Goal: Task Accomplishment & Management: Manage account settings

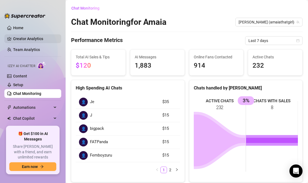
click at [26, 40] on link "Creator Analytics" at bounding box center [35, 38] width 44 height 9
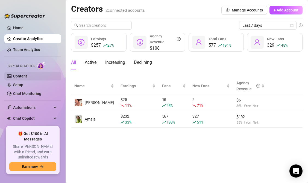
click at [26, 75] on link "Content" at bounding box center [20, 76] width 14 height 4
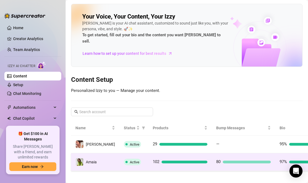
click at [124, 159] on span "Active" at bounding box center [132, 162] width 17 height 7
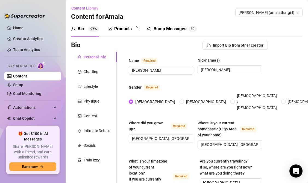
radio input "true"
type input "[DATE]"
click at [95, 74] on div "Chatting" at bounding box center [91, 72] width 15 height 6
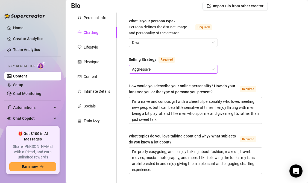
scroll to position [39, 0]
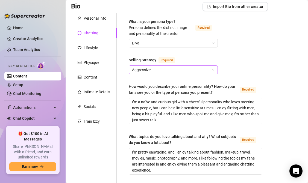
click at [185, 69] on span "Aggressive" at bounding box center [173, 70] width 82 height 8
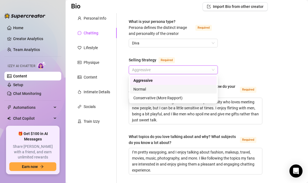
click at [143, 90] on div "Normal" at bounding box center [173, 89] width 80 height 6
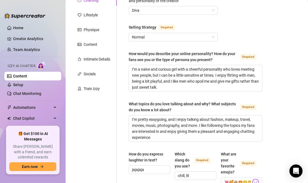
scroll to position [57, 0]
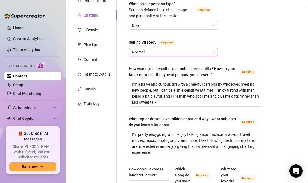
click at [198, 52] on span "Normal" at bounding box center [173, 52] width 82 height 8
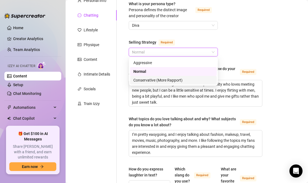
click at [172, 81] on div "Conservative (More Rapport)" at bounding box center [173, 80] width 80 height 6
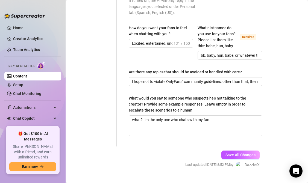
scroll to position [406, 0]
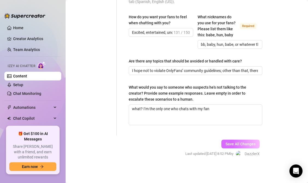
drag, startPoint x: 253, startPoint y: 143, endPoint x: 222, endPoint y: 146, distance: 30.5
click at [252, 143] on span "Save All Changes" at bounding box center [240, 144] width 30 height 4
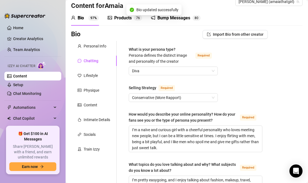
scroll to position [1, 0]
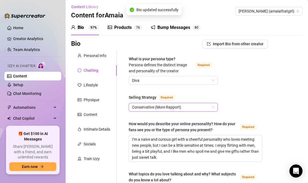
click at [170, 108] on span "Conservative (More Rapport)" at bounding box center [173, 107] width 82 height 8
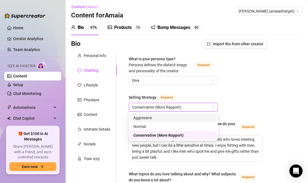
click at [190, 103] on span "Conservative (More Rapport)" at bounding box center [173, 107] width 82 height 8
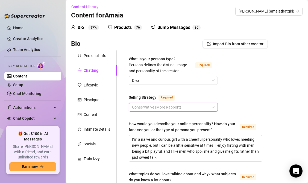
click at [156, 103] on span "Conservative (More Rapport)" at bounding box center [173, 107] width 82 height 8
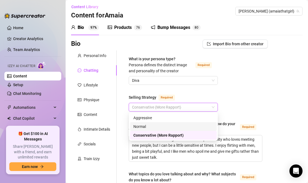
click at [142, 126] on div "Normal" at bounding box center [173, 127] width 80 height 6
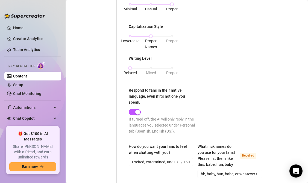
scroll to position [406, 0]
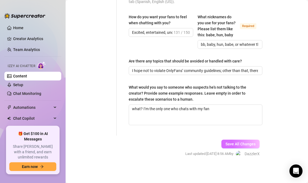
click at [244, 144] on span "Save All Changes" at bounding box center [240, 144] width 30 height 4
click at [237, 146] on button "Save All Changes" at bounding box center [240, 144] width 38 height 9
click at [238, 143] on span "Save All Changes" at bounding box center [240, 144] width 30 height 4
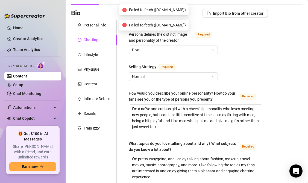
scroll to position [0, 0]
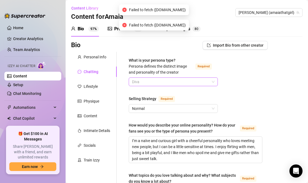
click at [199, 82] on span "Diva" at bounding box center [173, 82] width 82 height 8
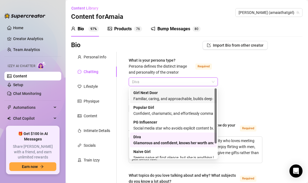
click at [200, 97] on div "Familiar, caring, and approachable, builds deep connections with fans" at bounding box center [173, 99] width 80 height 6
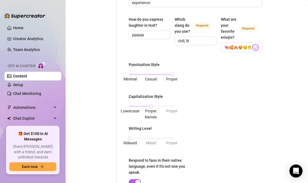
scroll to position [406, 0]
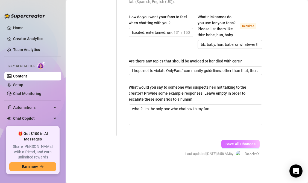
click at [233, 140] on button "Save All Changes" at bounding box center [240, 144] width 38 height 9
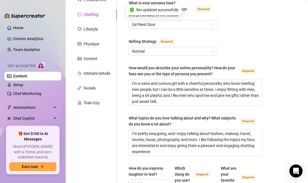
scroll to position [0, 0]
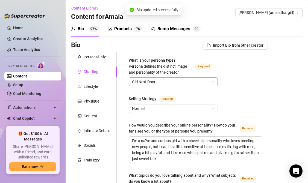
click at [160, 84] on span "Girl Next Door" at bounding box center [173, 82] width 82 height 8
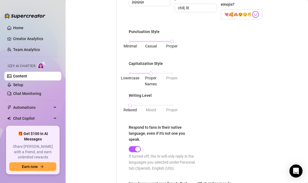
scroll to position [406, 0]
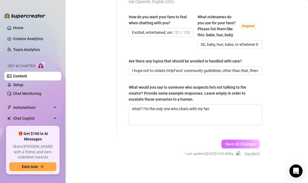
click at [238, 141] on button "Save All Changes" at bounding box center [240, 144] width 38 height 9
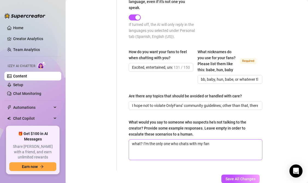
scroll to position [394, 0]
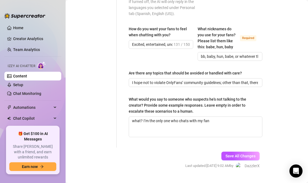
click at [225, 161] on div "Save All Changes Last updated: [DATE] 9:02 AM by DazzlerX" at bounding box center [222, 161] width 91 height 26
click at [226, 152] on button "Save All Changes" at bounding box center [240, 156] width 38 height 9
click at [227, 154] on span "Save All Changes" at bounding box center [240, 156] width 30 height 4
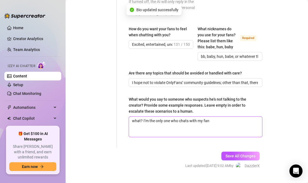
click at [221, 128] on textarea "what? I’m the only one who chats with my fan" at bounding box center [195, 127] width 133 height 20
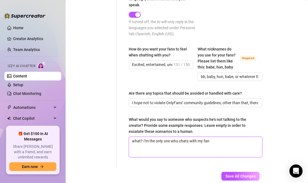
scroll to position [391, 0]
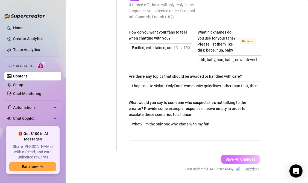
click at [233, 158] on span "Save All Changes" at bounding box center [240, 159] width 30 height 4
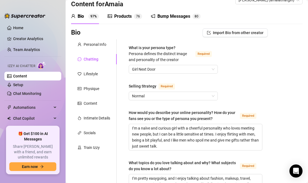
scroll to position [0, 0]
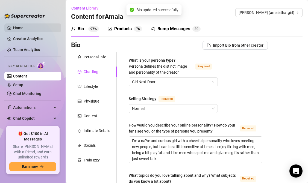
click at [23, 27] on link "Home" at bounding box center [18, 28] width 10 height 4
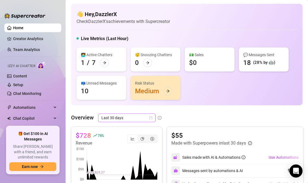
click at [142, 119] on span "Last 30 days" at bounding box center [126, 118] width 51 height 8
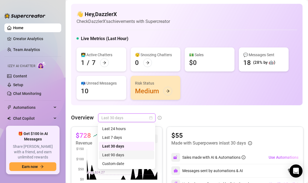
drag, startPoint x: 121, startPoint y: 164, endPoint x: 121, endPoint y: 155, distance: 9.0
click at [121, 155] on div "Last 24 hours Last 7 days Last 30 days Last 90 days Custom date" at bounding box center [126, 146] width 55 height 44
click at [121, 155] on div "Last 90 days" at bounding box center [126, 155] width 49 height 6
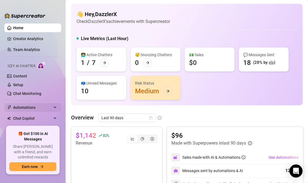
scroll to position [20, 0]
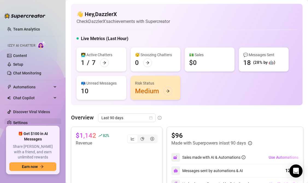
click at [28, 121] on link "Settings" at bounding box center [20, 123] width 14 height 4
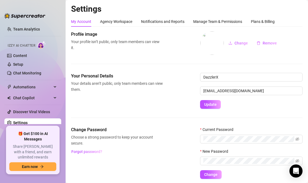
scroll to position [20, 0]
click at [206, 20] on div "Manage Team & Permissions" at bounding box center [217, 22] width 49 height 6
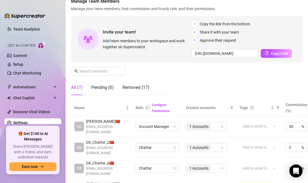
scroll to position [128, 0]
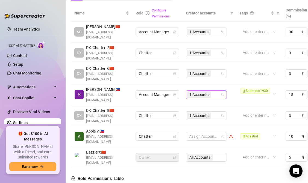
click at [201, 92] on span "1 Accounts" at bounding box center [198, 95] width 19 height 6
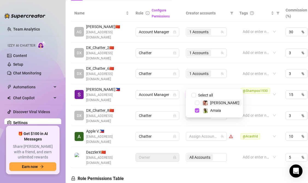
click at [203, 103] on img at bounding box center [205, 103] width 5 height 5
checkbox input "true"
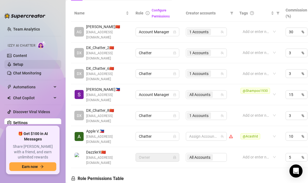
scroll to position [17, 0]
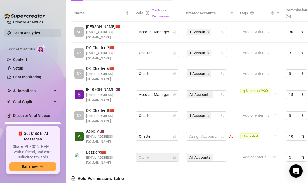
click at [32, 34] on link "Team Analytics" at bounding box center [26, 33] width 27 height 4
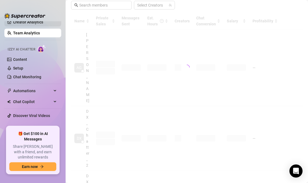
click at [44, 25] on link "Creator Analytics" at bounding box center [35, 22] width 44 height 9
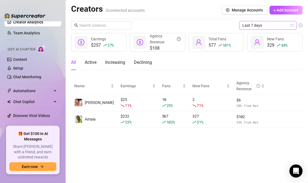
click at [263, 27] on span "Last 7 days" at bounding box center [267, 25] width 51 height 8
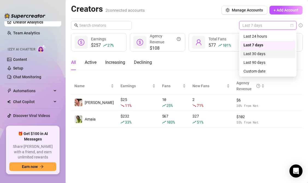
click at [259, 56] on div "Last 30 days" at bounding box center [267, 54] width 49 height 6
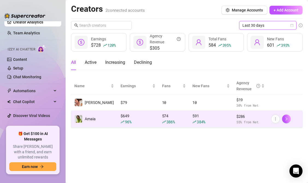
click at [92, 124] on td "Amaia" at bounding box center [94, 119] width 46 height 17
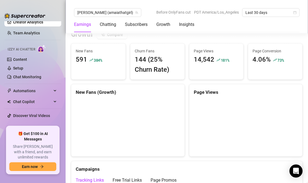
scroll to position [450, 0]
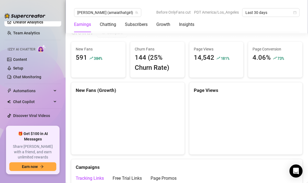
click at [143, 50] on span "Churn Fans" at bounding box center [157, 49] width 45 height 6
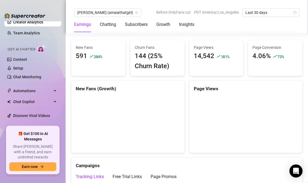
scroll to position [433, 0]
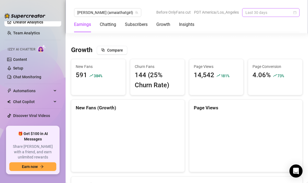
click at [285, 10] on span "Last 30 days" at bounding box center [270, 12] width 51 height 8
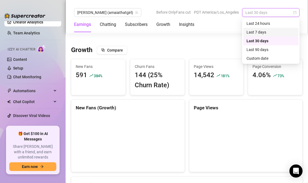
click at [265, 34] on div "Last 7 days" at bounding box center [270, 32] width 49 height 6
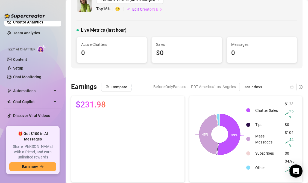
scroll to position [0, 0]
